Goal: Task Accomplishment & Management: Use online tool/utility

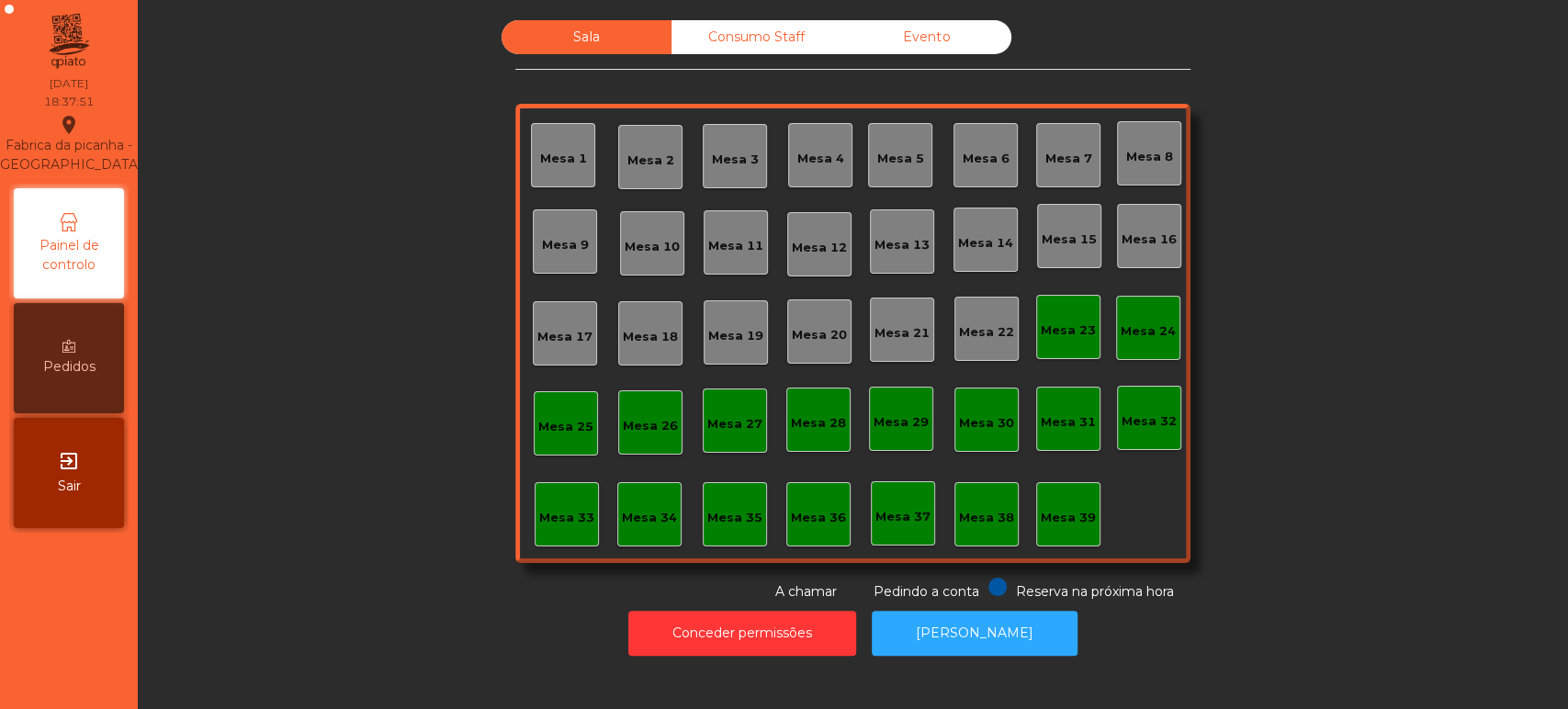
click at [1059, 509] on div "Mesa 39" at bounding box center [1069, 518] width 55 height 18
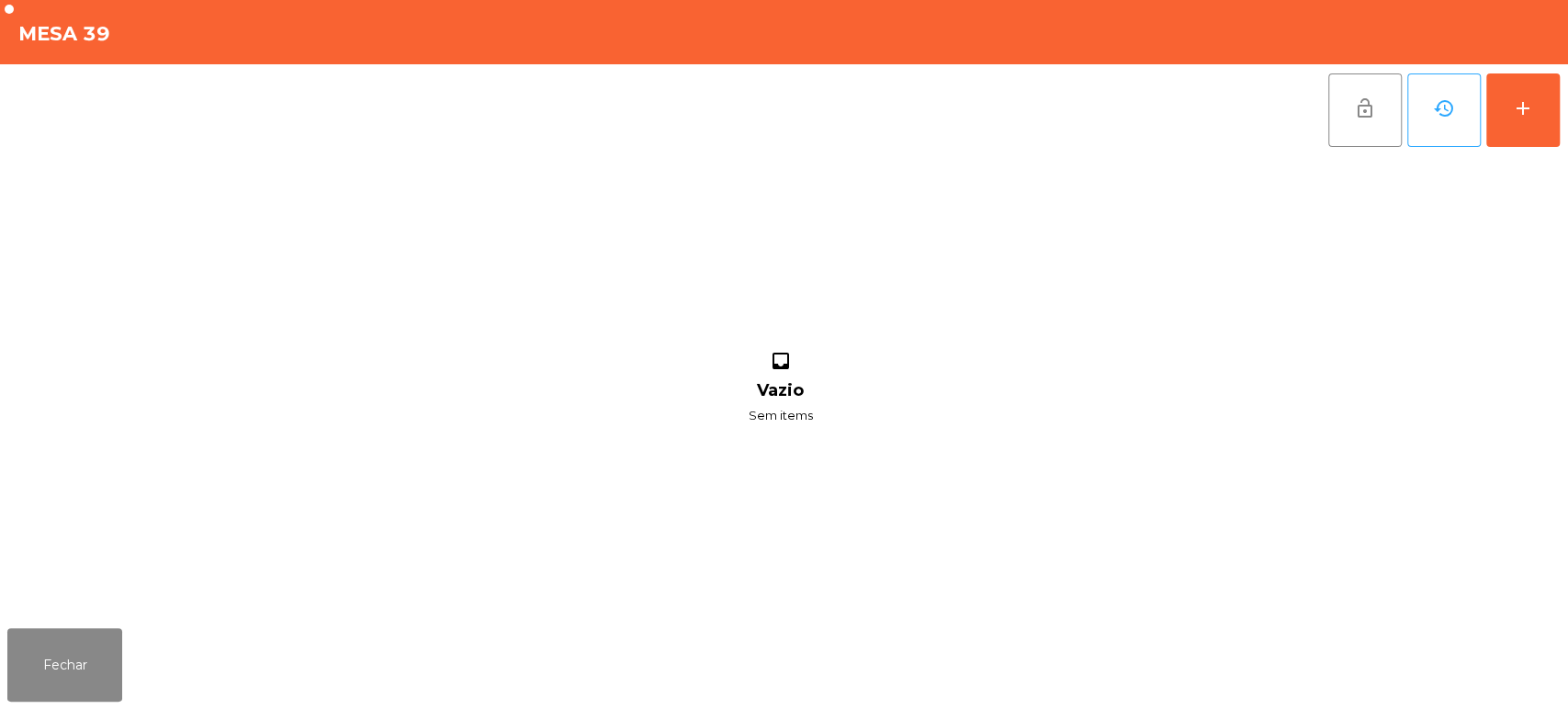
click at [1562, 123] on div "lock_open history add inbox Vazio Sem items" at bounding box center [784, 342] width 1568 height 557
click at [1544, 89] on button "add" at bounding box center [1524, 111] width 74 height 74
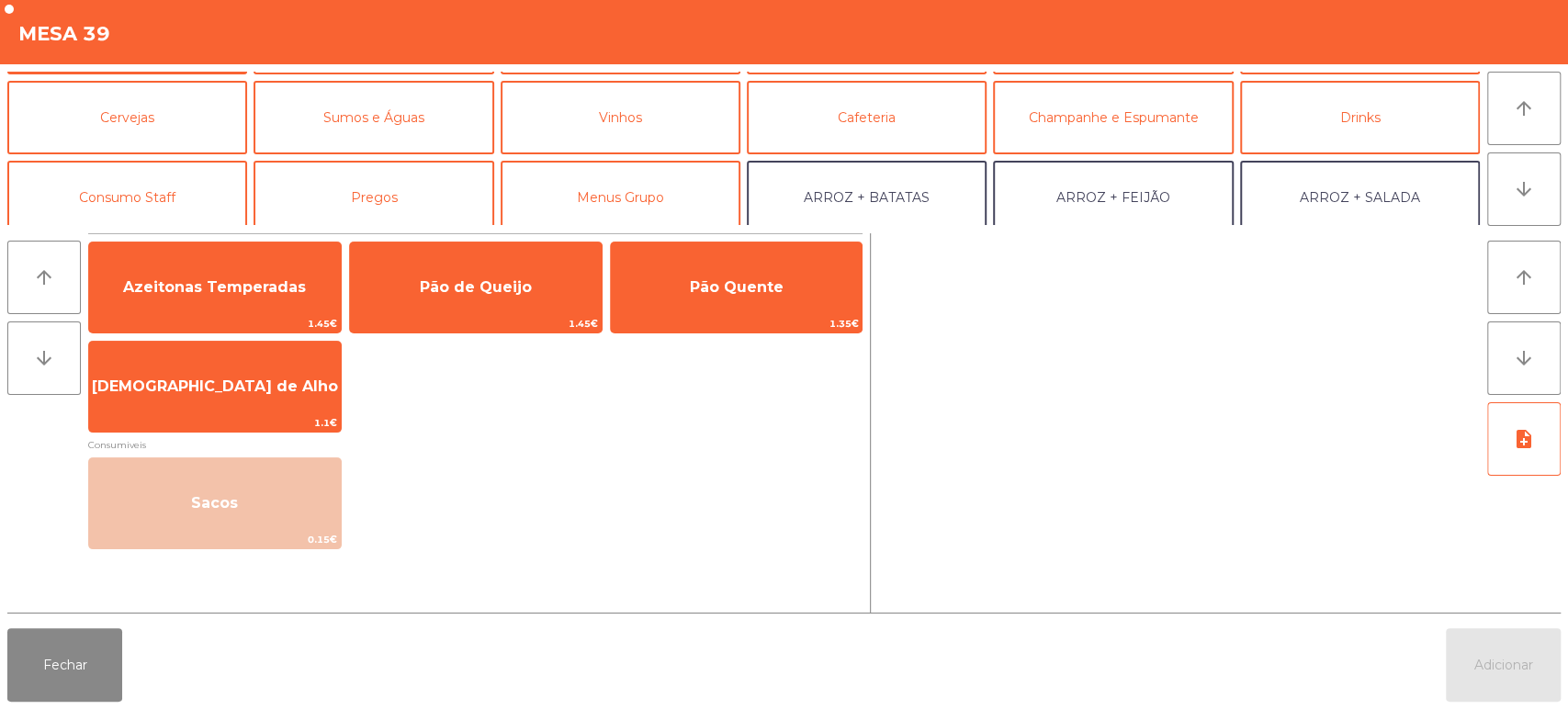
scroll to position [74, 0]
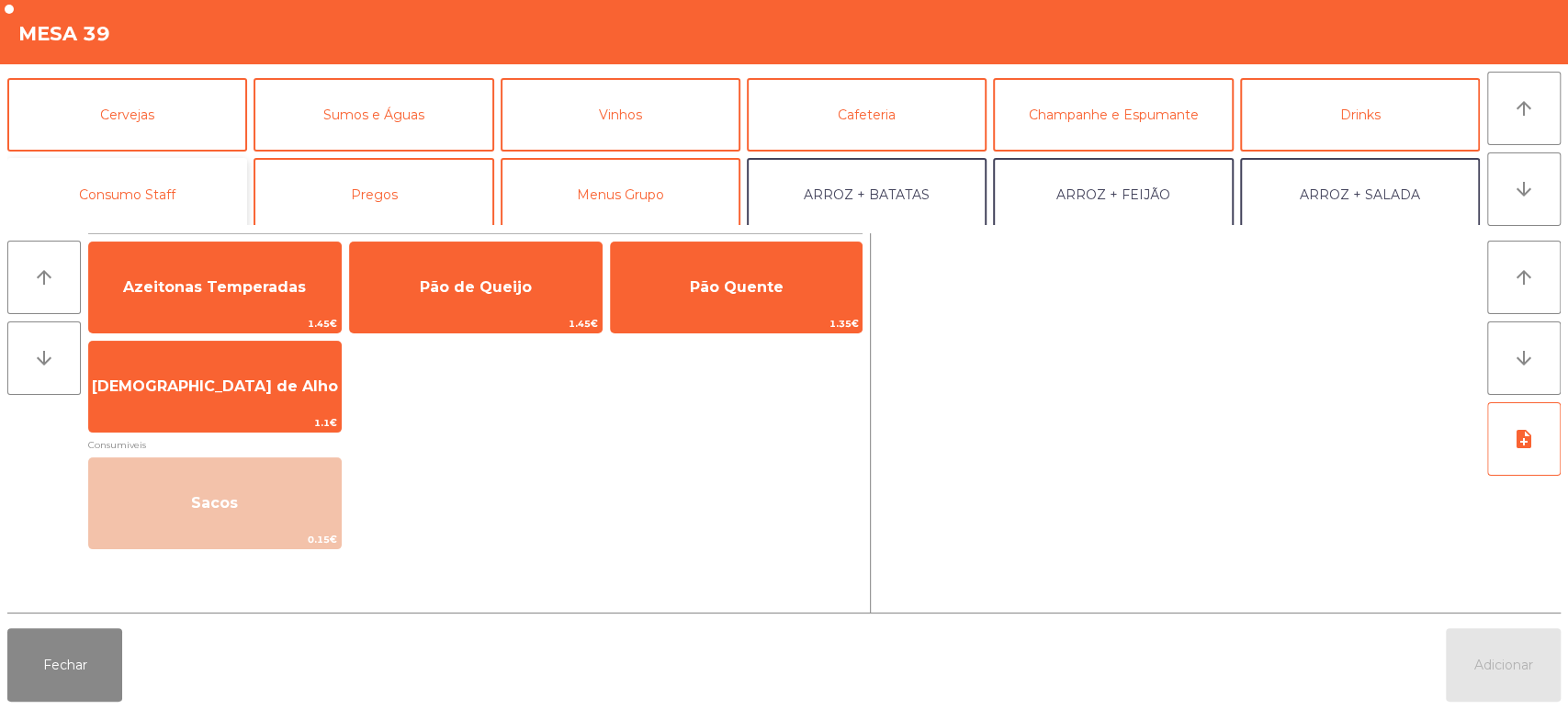
click at [141, 197] on button "Consumo Staff" at bounding box center [127, 195] width 240 height 74
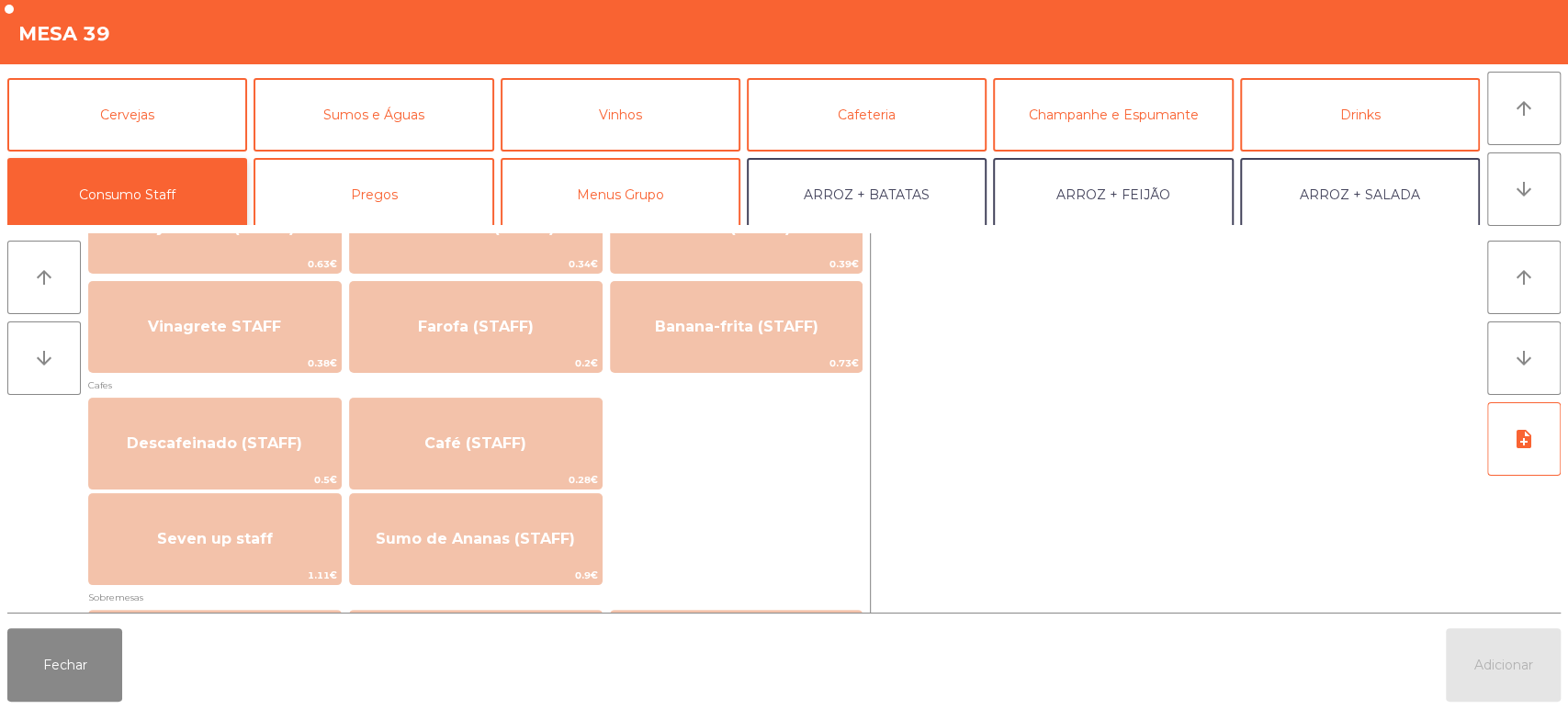
scroll to position [934, 0]
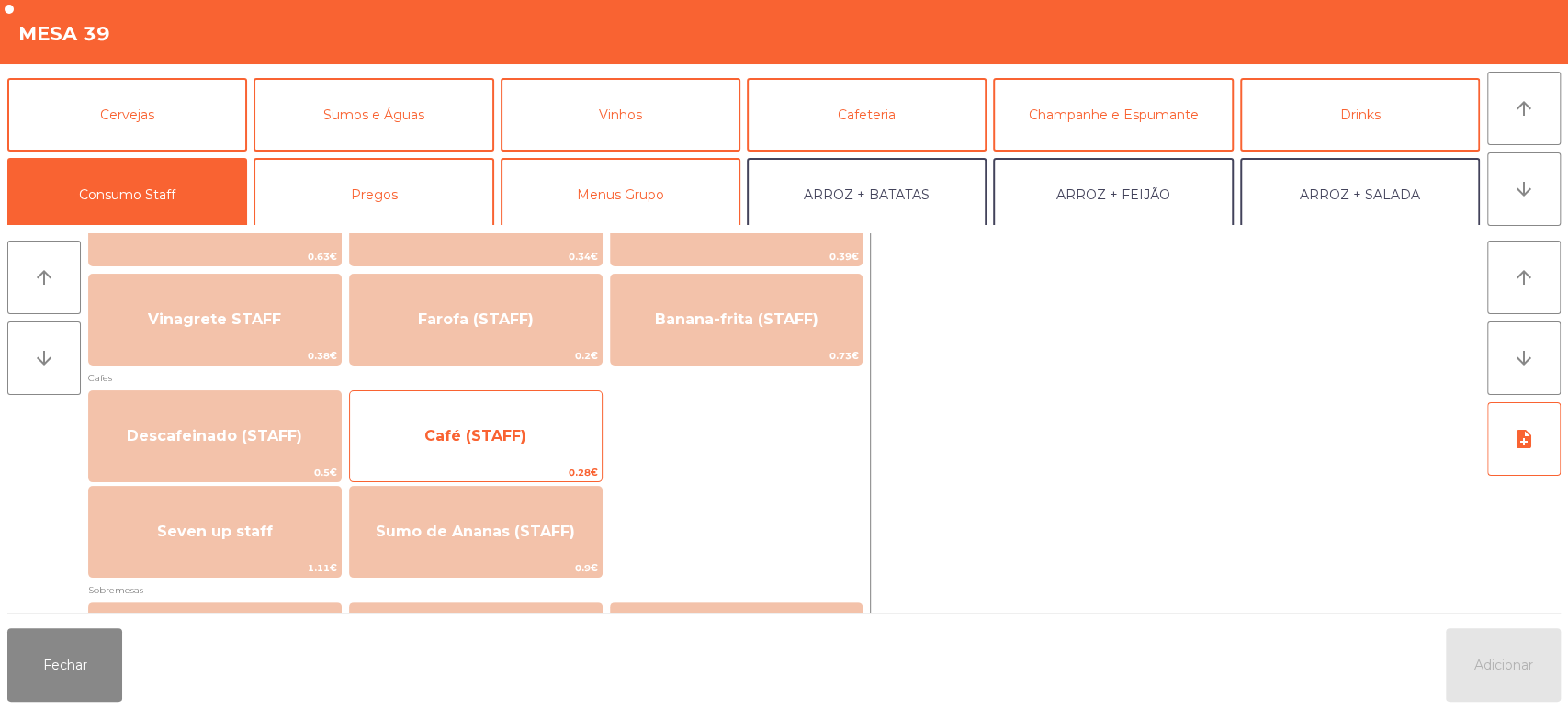
click at [488, 441] on span "Café (STAFF)" at bounding box center [475, 436] width 102 height 18
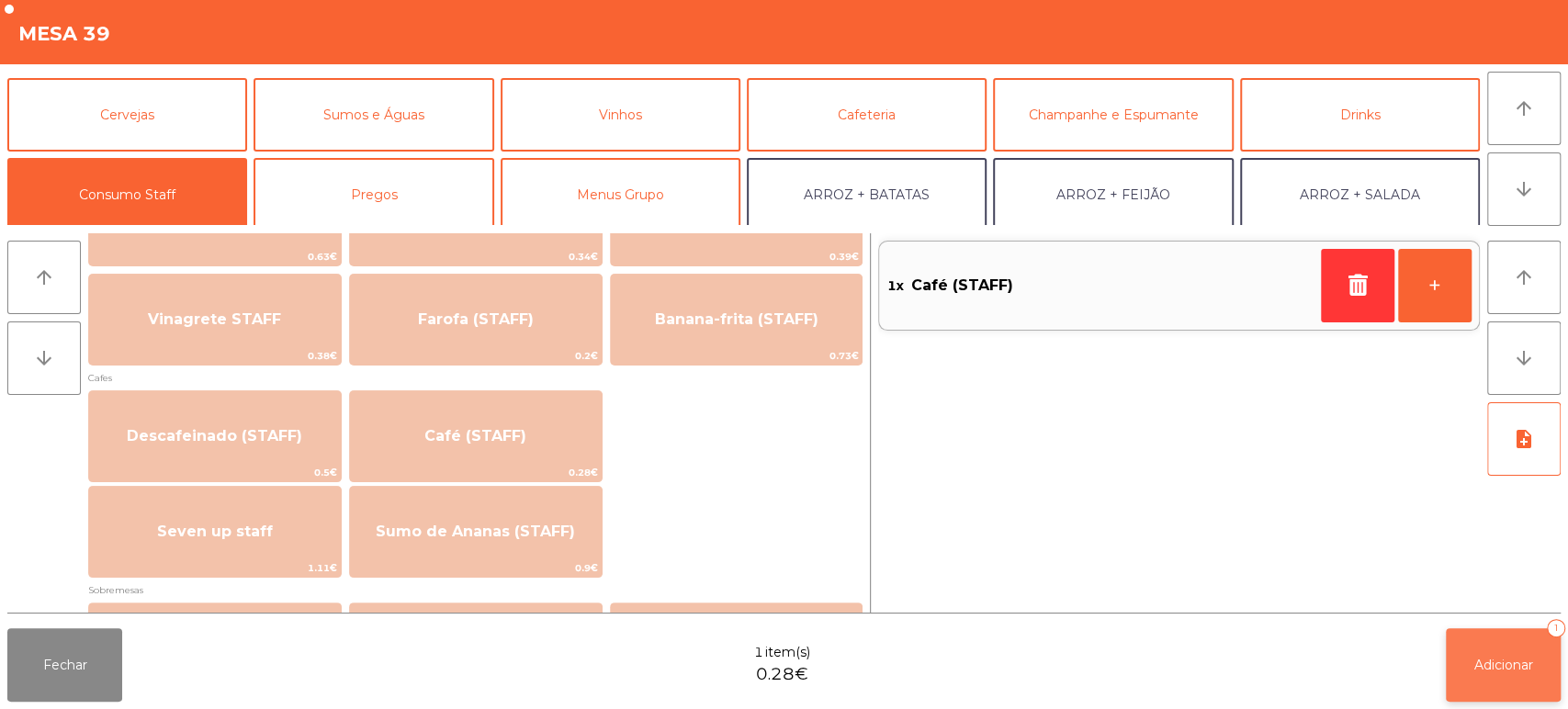
click at [1523, 687] on button "Adicionar 1" at bounding box center [1503, 666] width 114 height 74
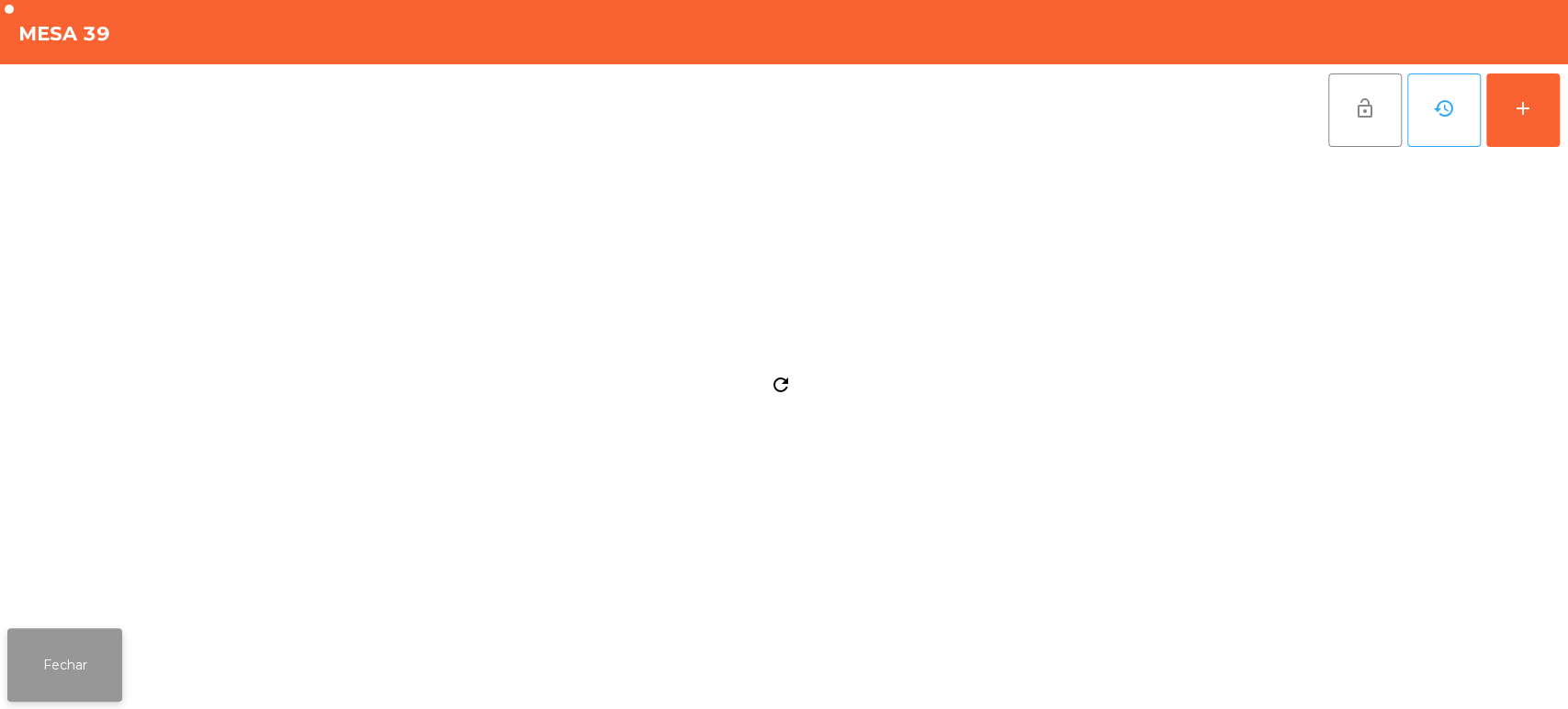
click at [98, 657] on button "Fechar" at bounding box center [65, 666] width 114 height 74
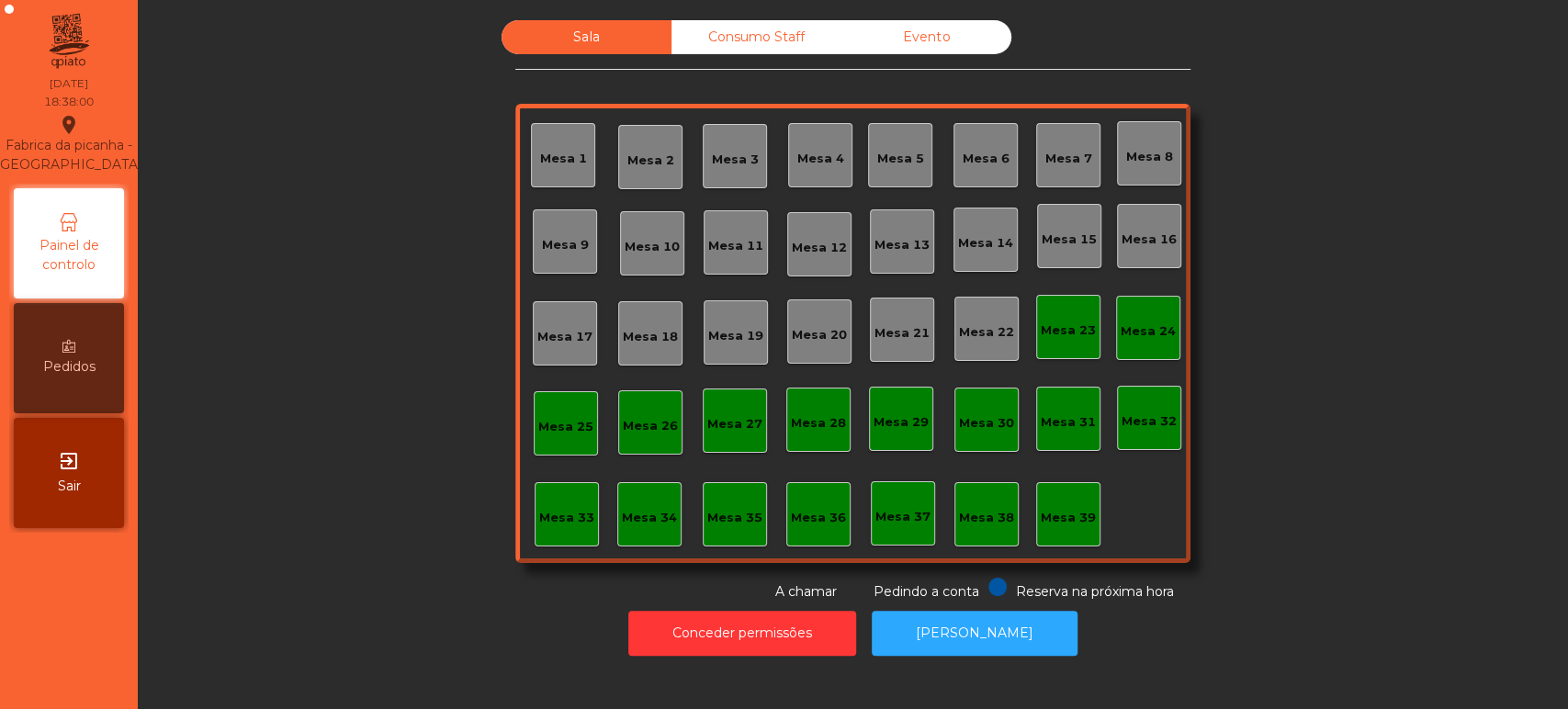
click at [764, 34] on div "Consumo Staff" at bounding box center [757, 37] width 170 height 34
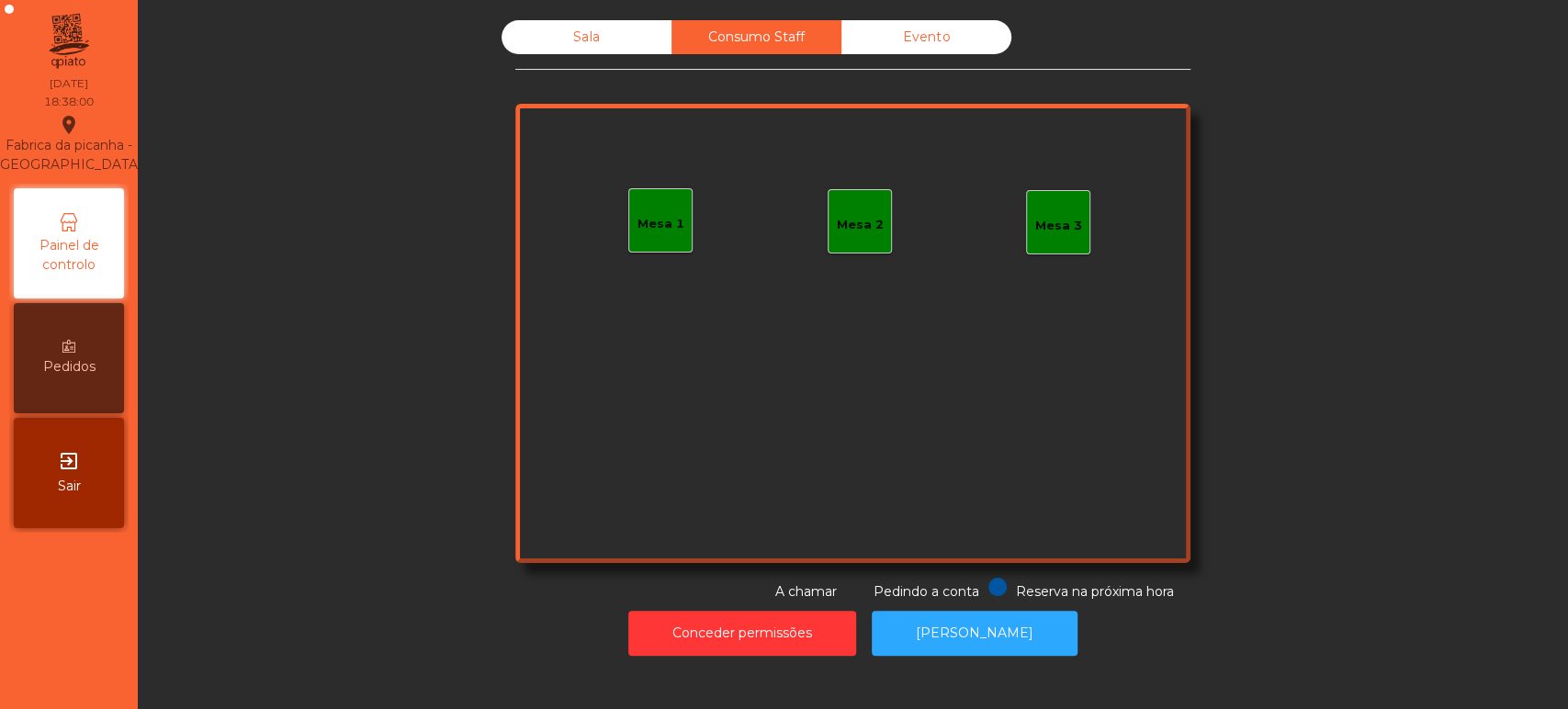
click at [669, 245] on div "Mesa 1" at bounding box center [661, 221] width 65 height 65
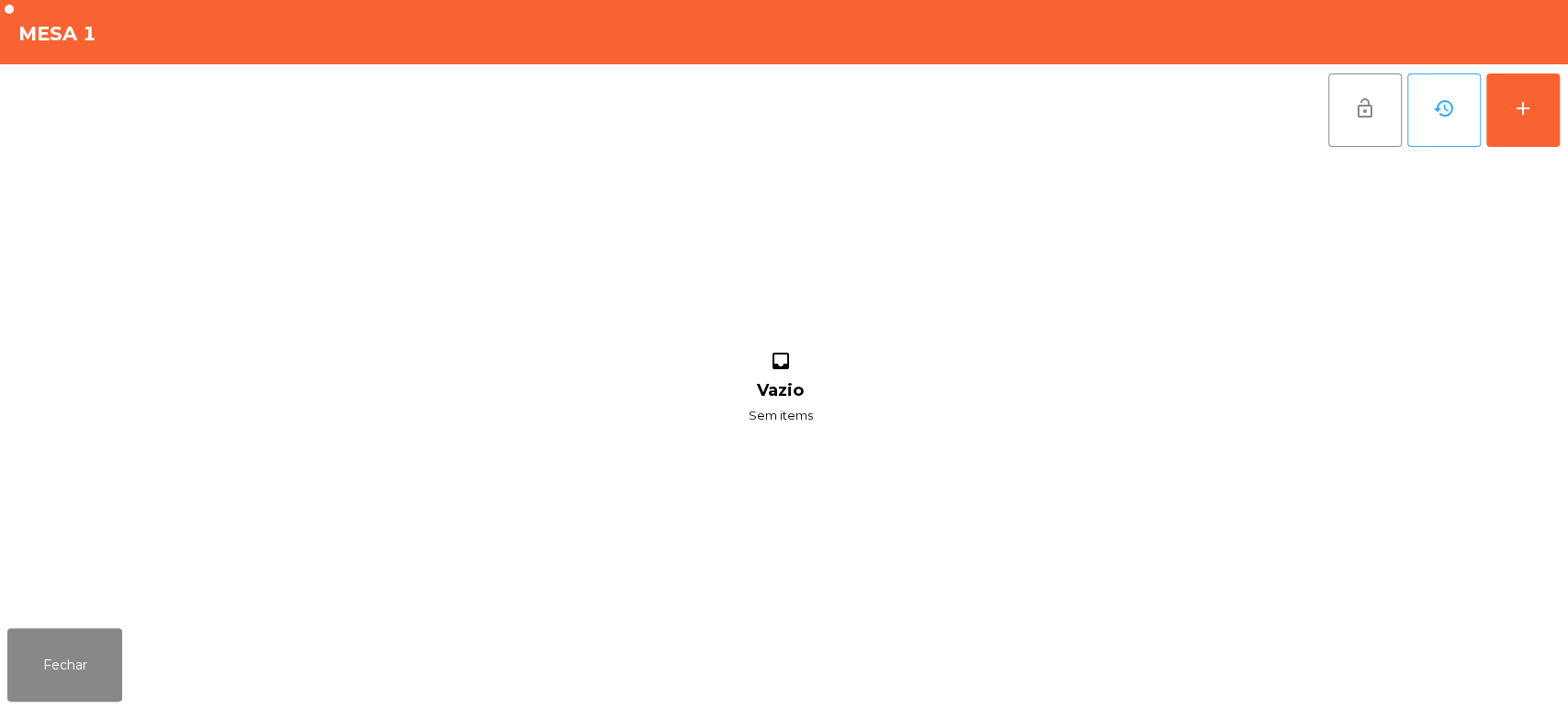
click at [1565, 101] on div "lock_open history add inbox Vazio Sem items" at bounding box center [784, 342] width 1568 height 557
click at [1528, 123] on button "add" at bounding box center [1524, 111] width 74 height 74
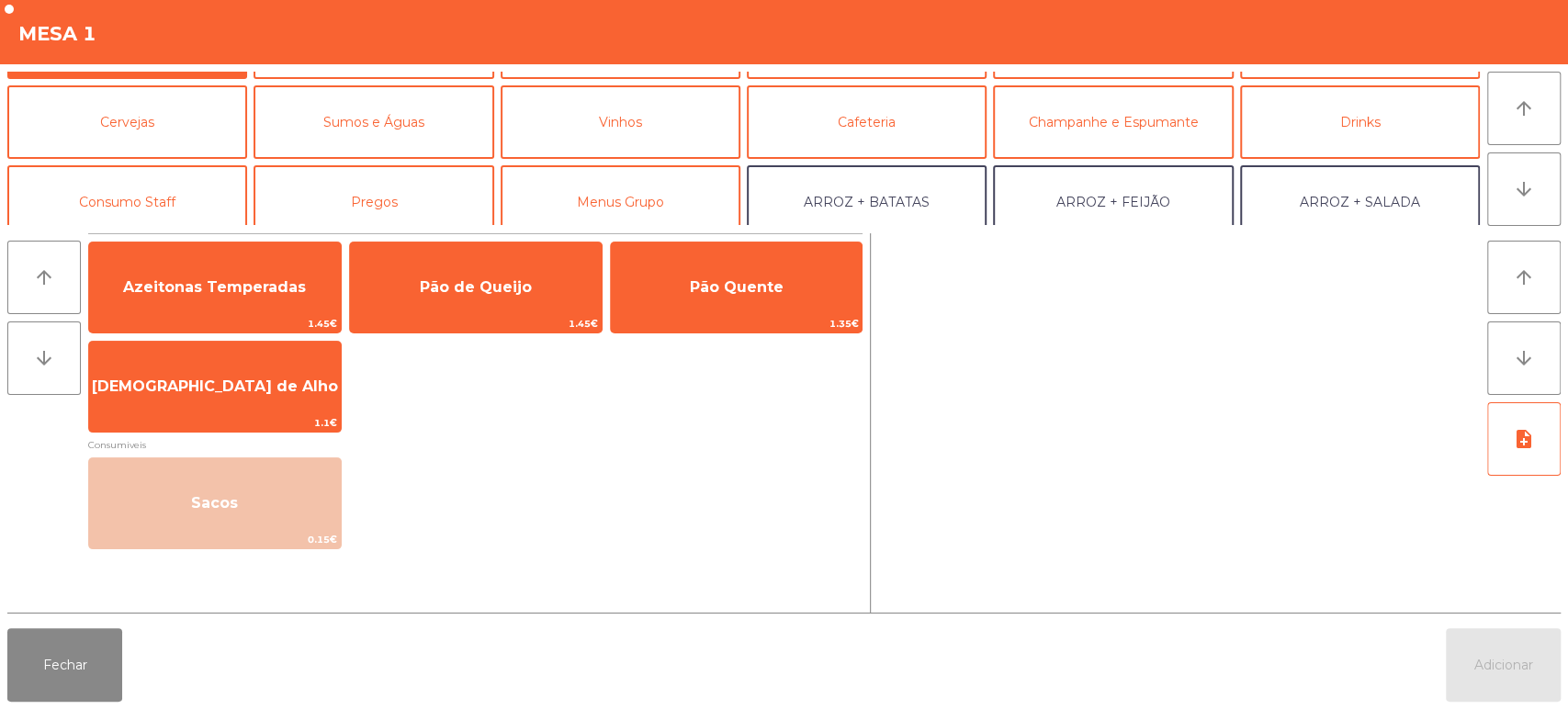
scroll to position [68, 0]
click at [174, 198] on button "Consumo Staff" at bounding box center [127, 200] width 240 height 74
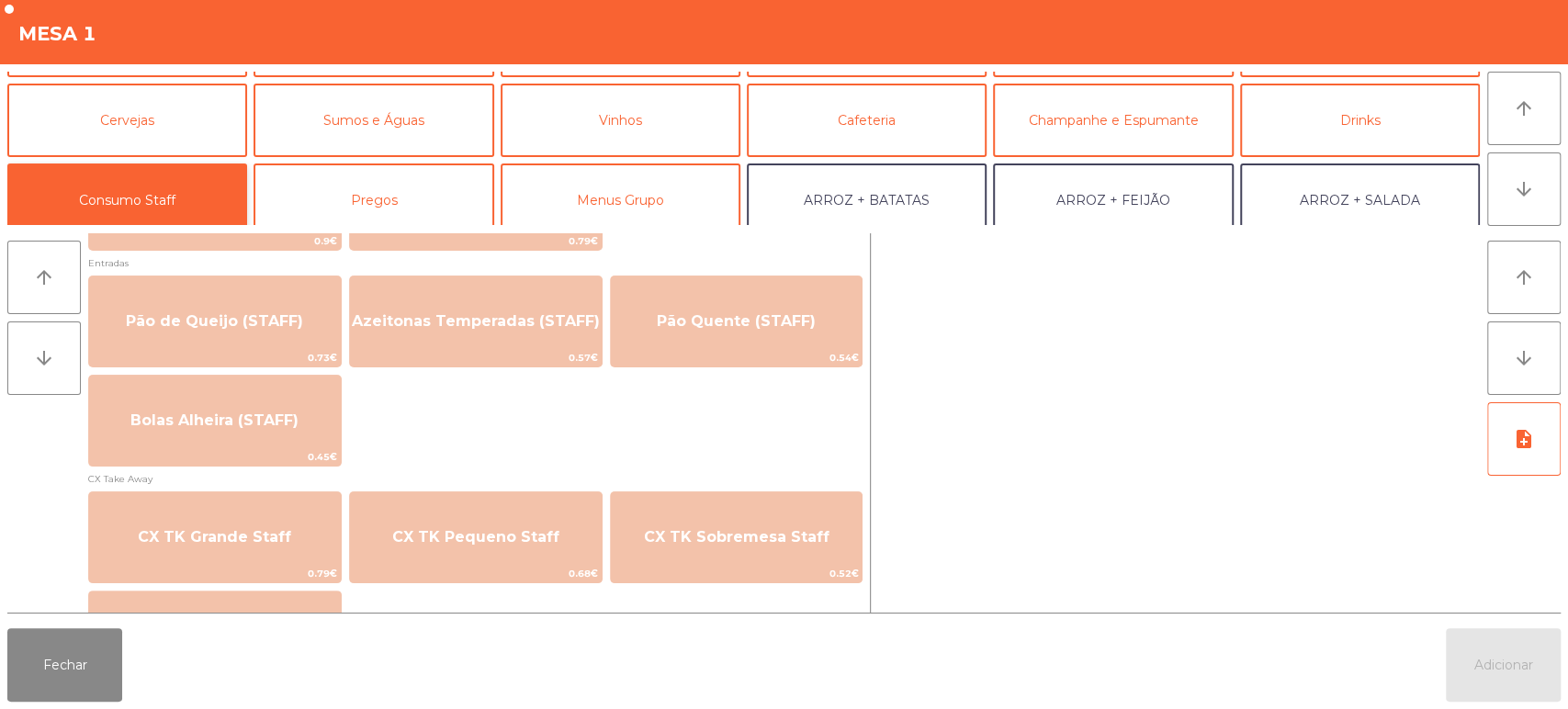
scroll to position [1448, 0]
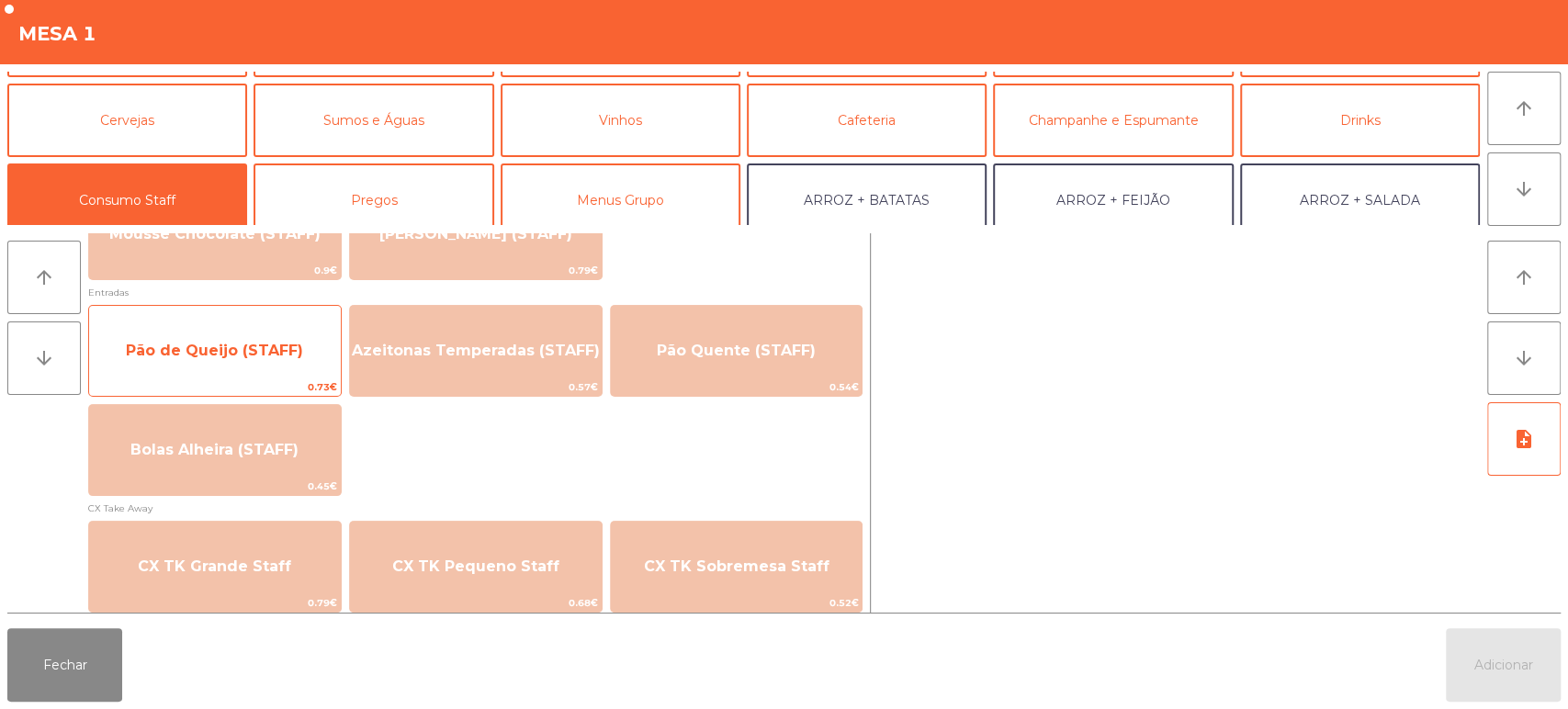
click at [281, 355] on span "Pão de Queijo (STAFF)" at bounding box center [214, 350] width 177 height 18
click at [267, 354] on span "Pão de Queijo (STAFF)" at bounding box center [214, 350] width 177 height 18
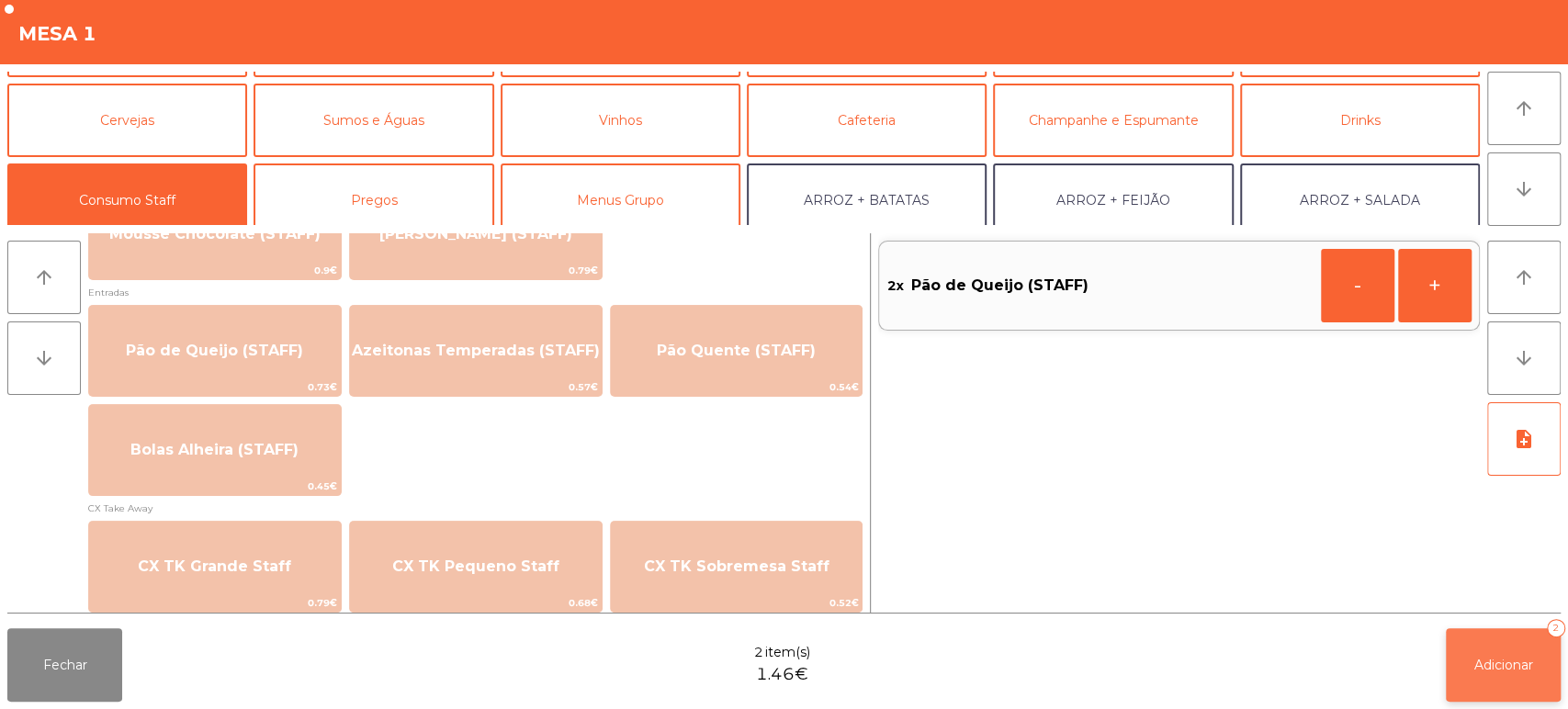
click at [1446, 671] on button "Adicionar 2" at bounding box center [1503, 666] width 114 height 74
